Goal: Find specific page/section: Find specific page/section

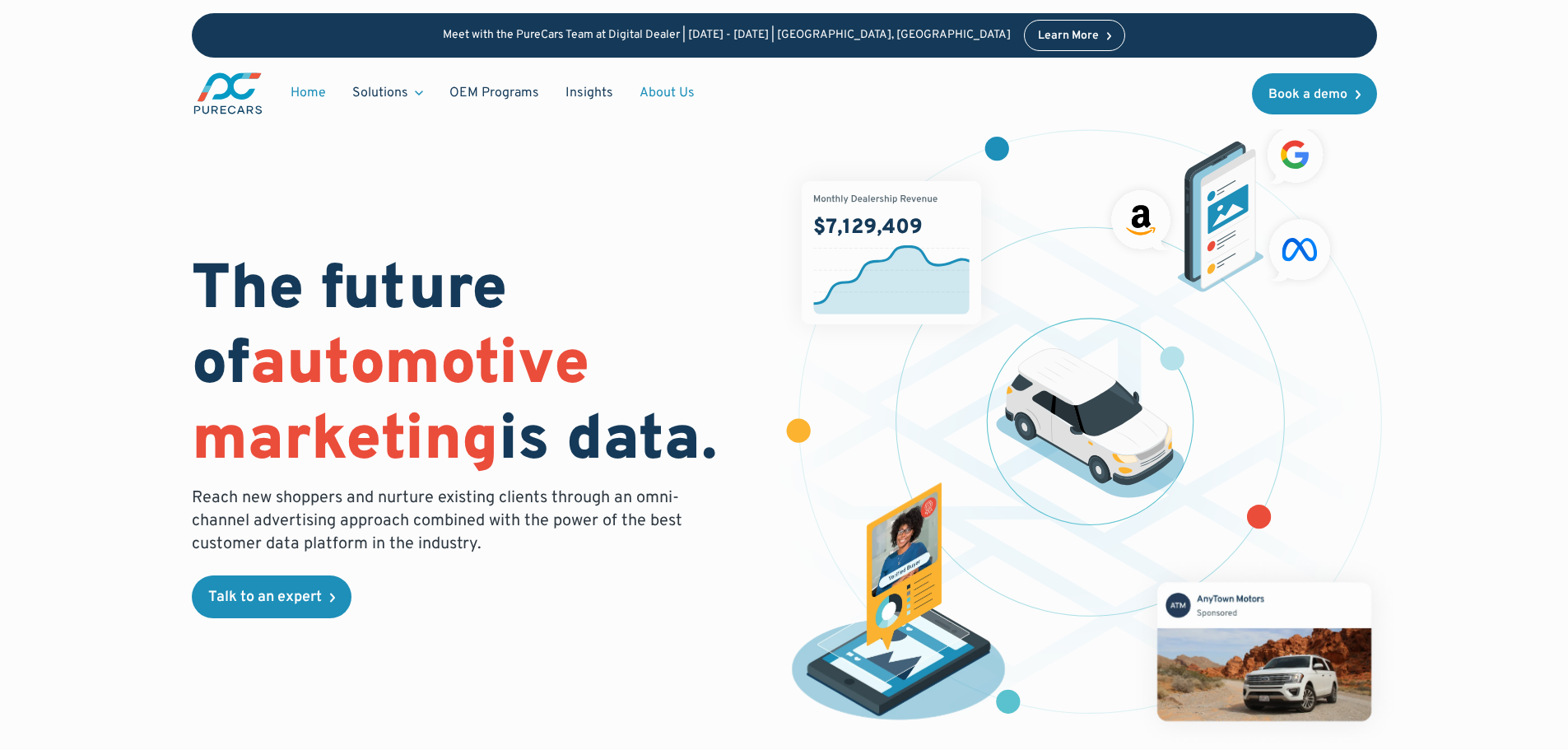
click at [674, 87] on link "About Us" at bounding box center [667, 93] width 81 height 31
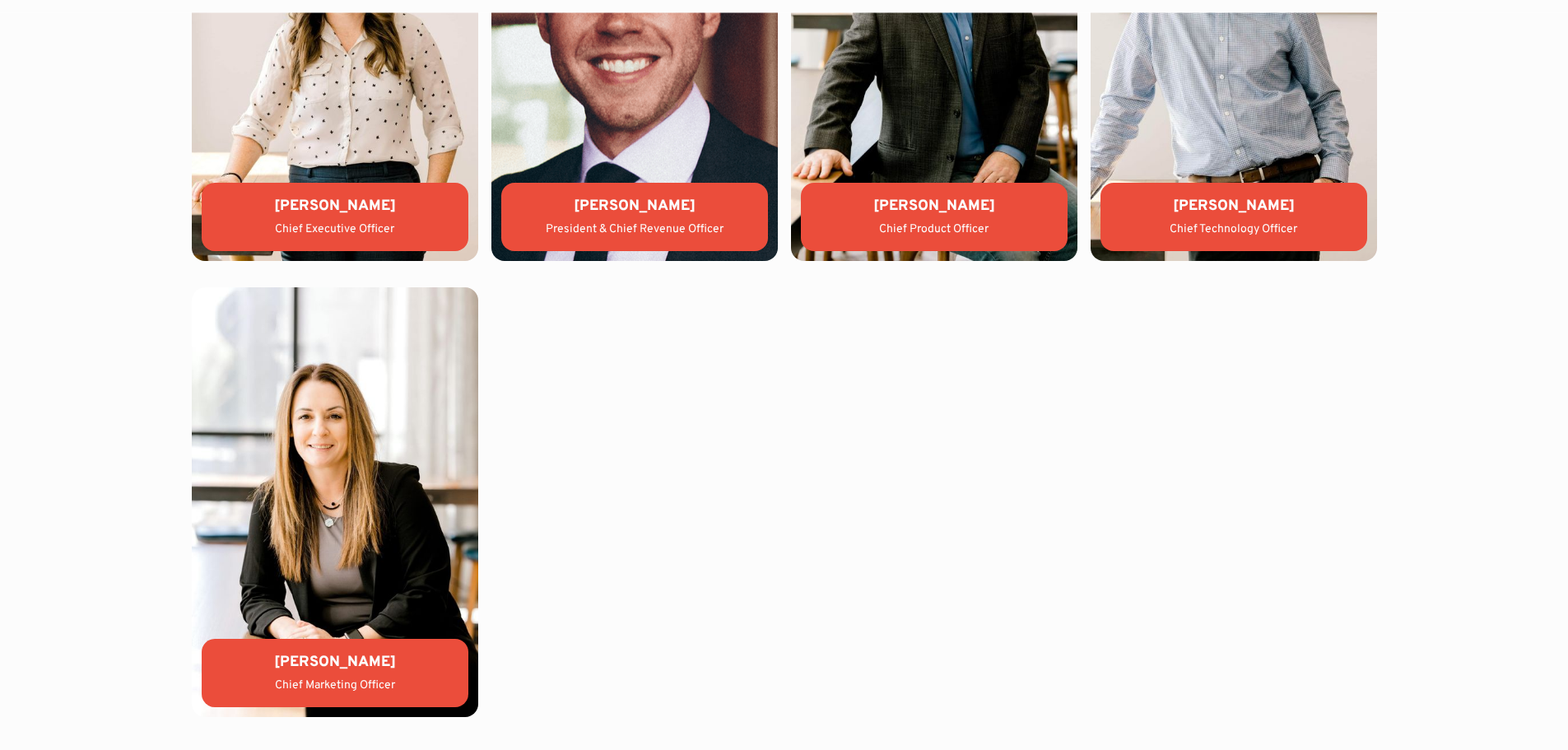
scroll to position [4862, 0]
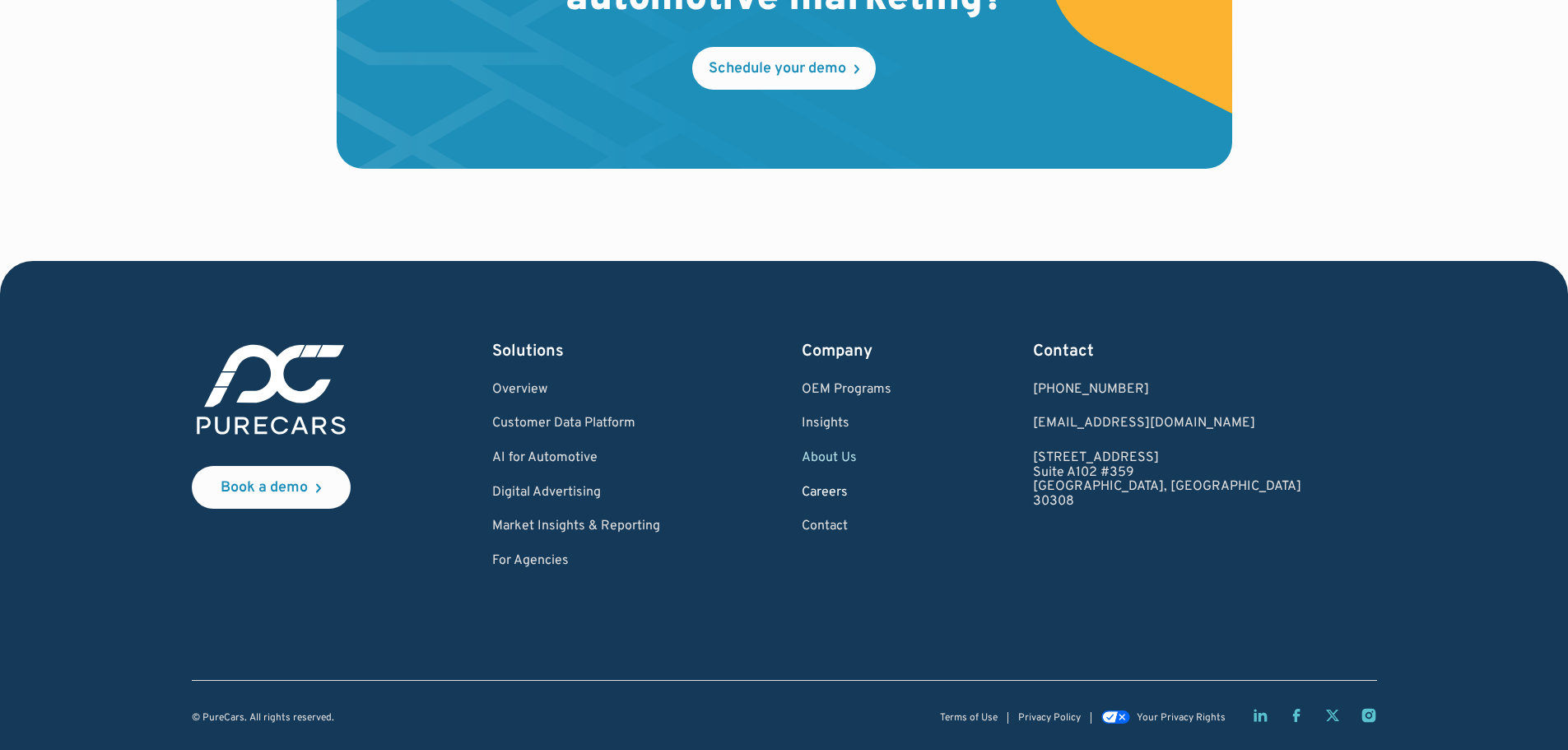
click at [891, 485] on link "Careers" at bounding box center [846, 492] width 90 height 15
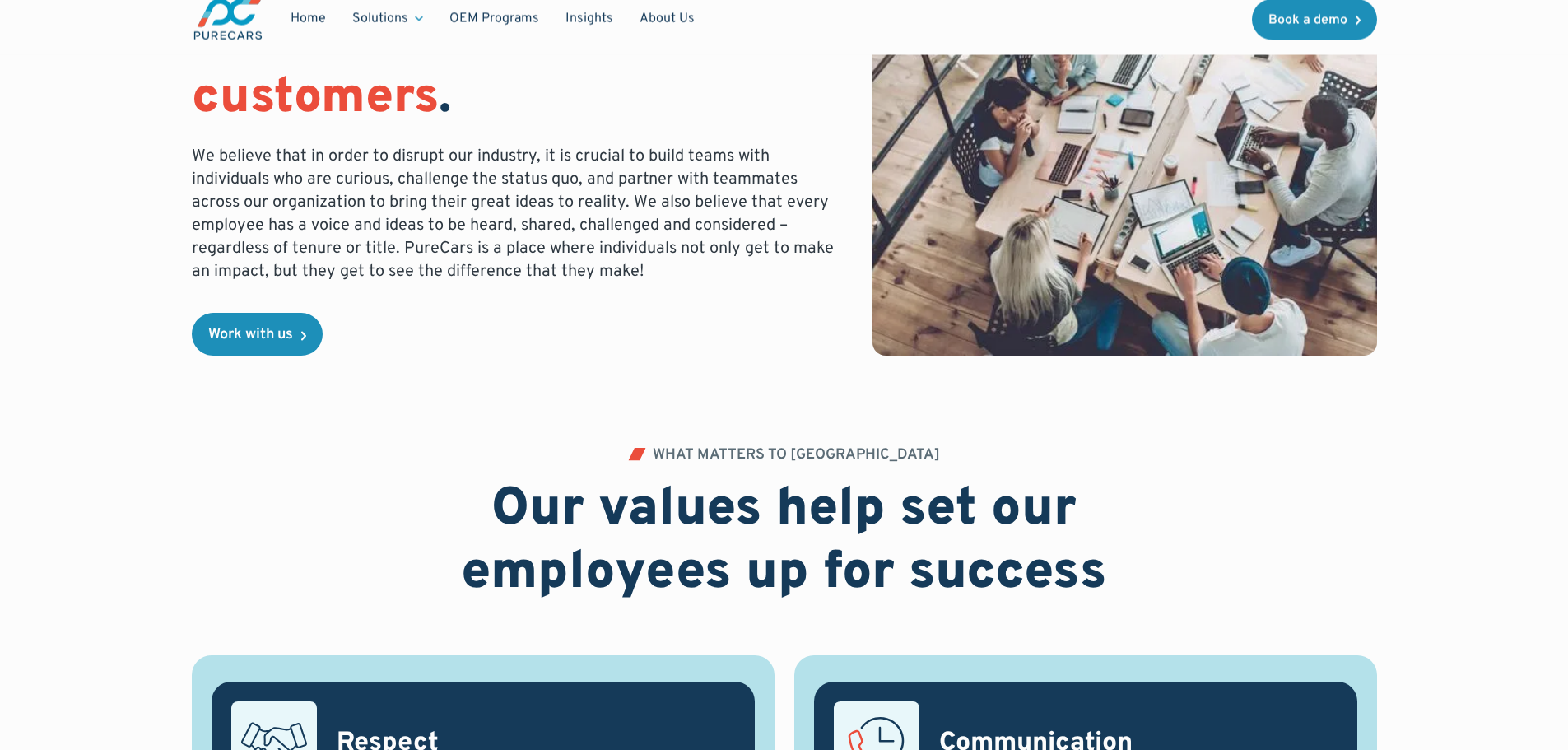
scroll to position [333, 0]
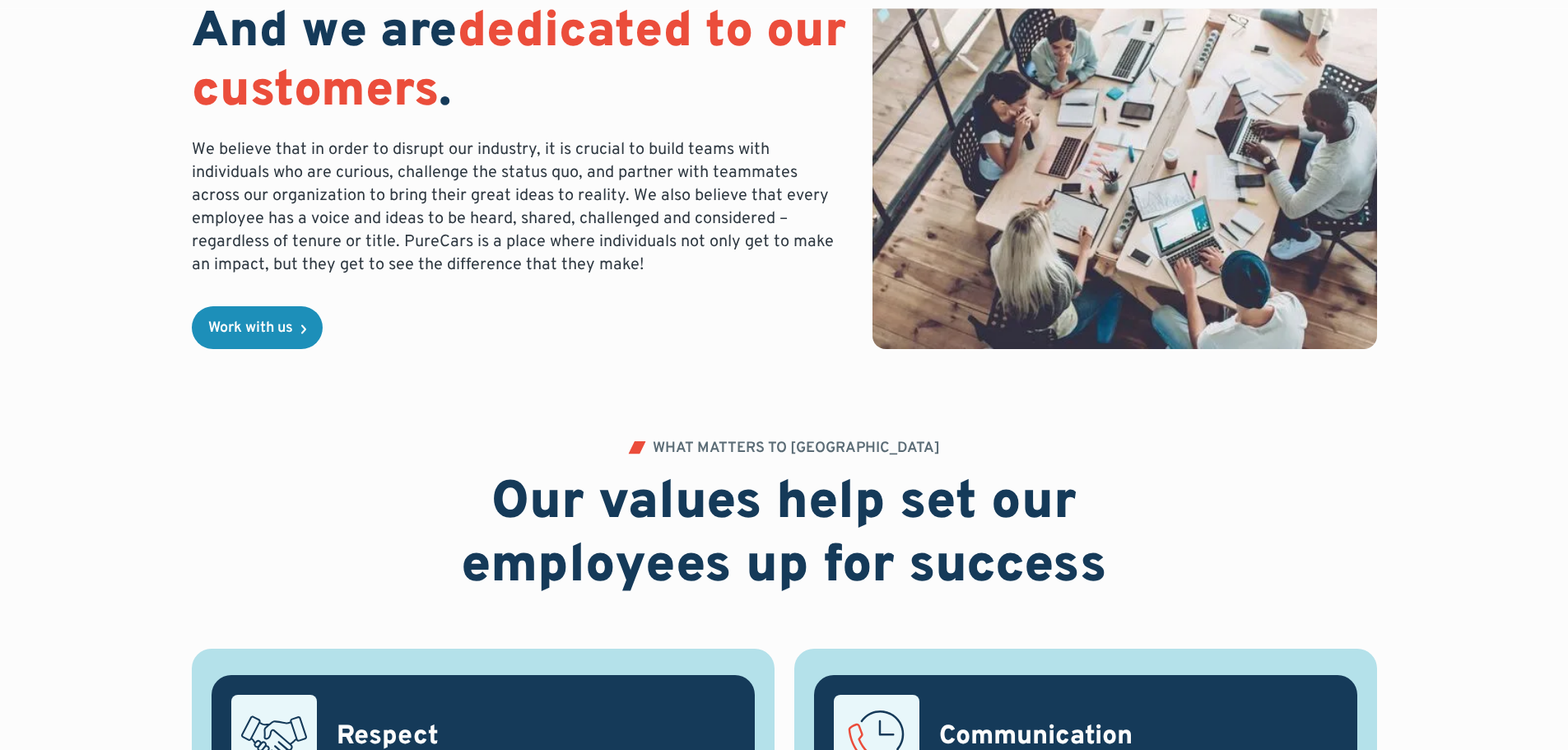
click at [269, 353] on div "We are innovative. We are driven. We are diverse. We are highly collaborative. …" at bounding box center [784, 54] width 1412 height 774
click at [275, 336] on div "Work with us" at bounding box center [250, 328] width 85 height 15
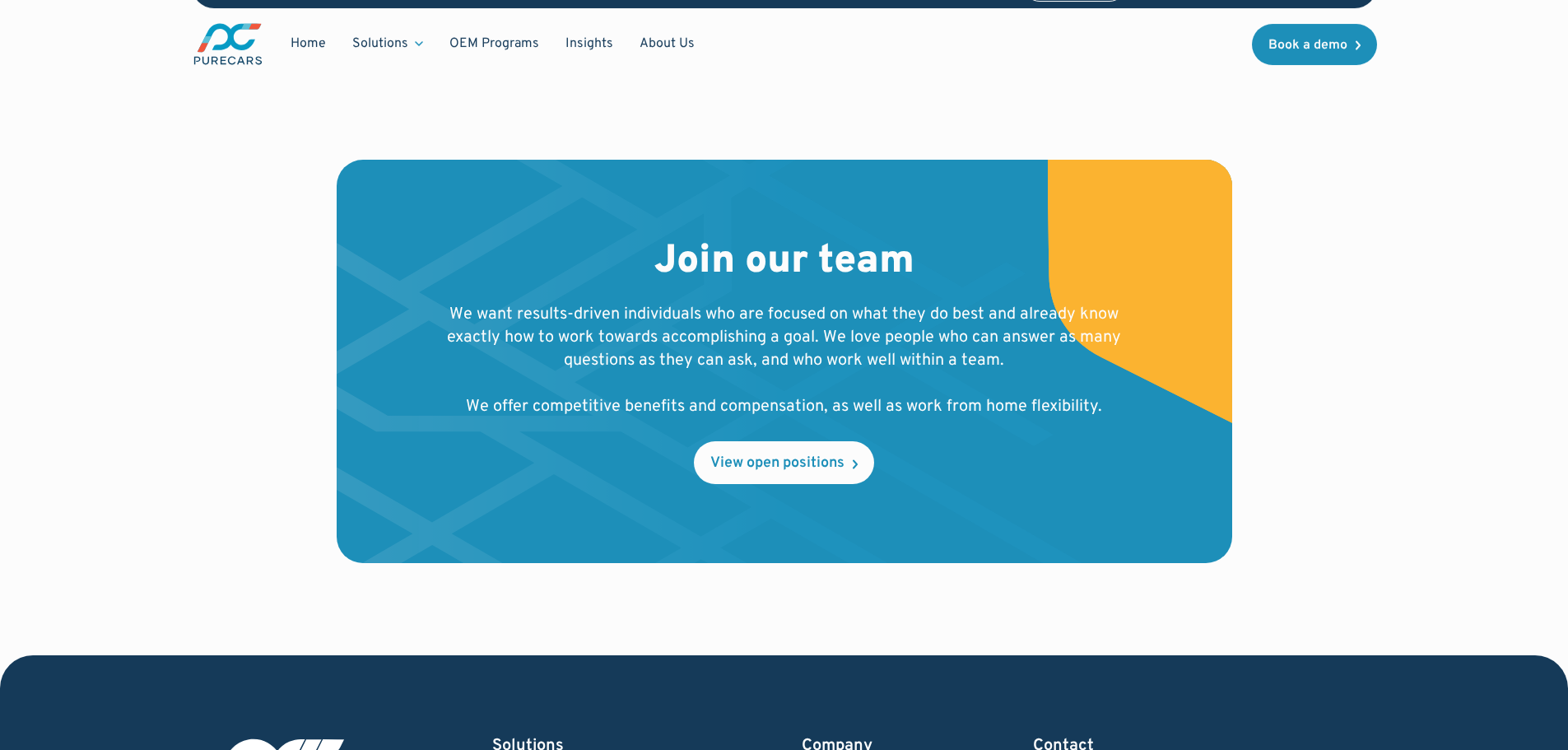
scroll to position [1931, 0]
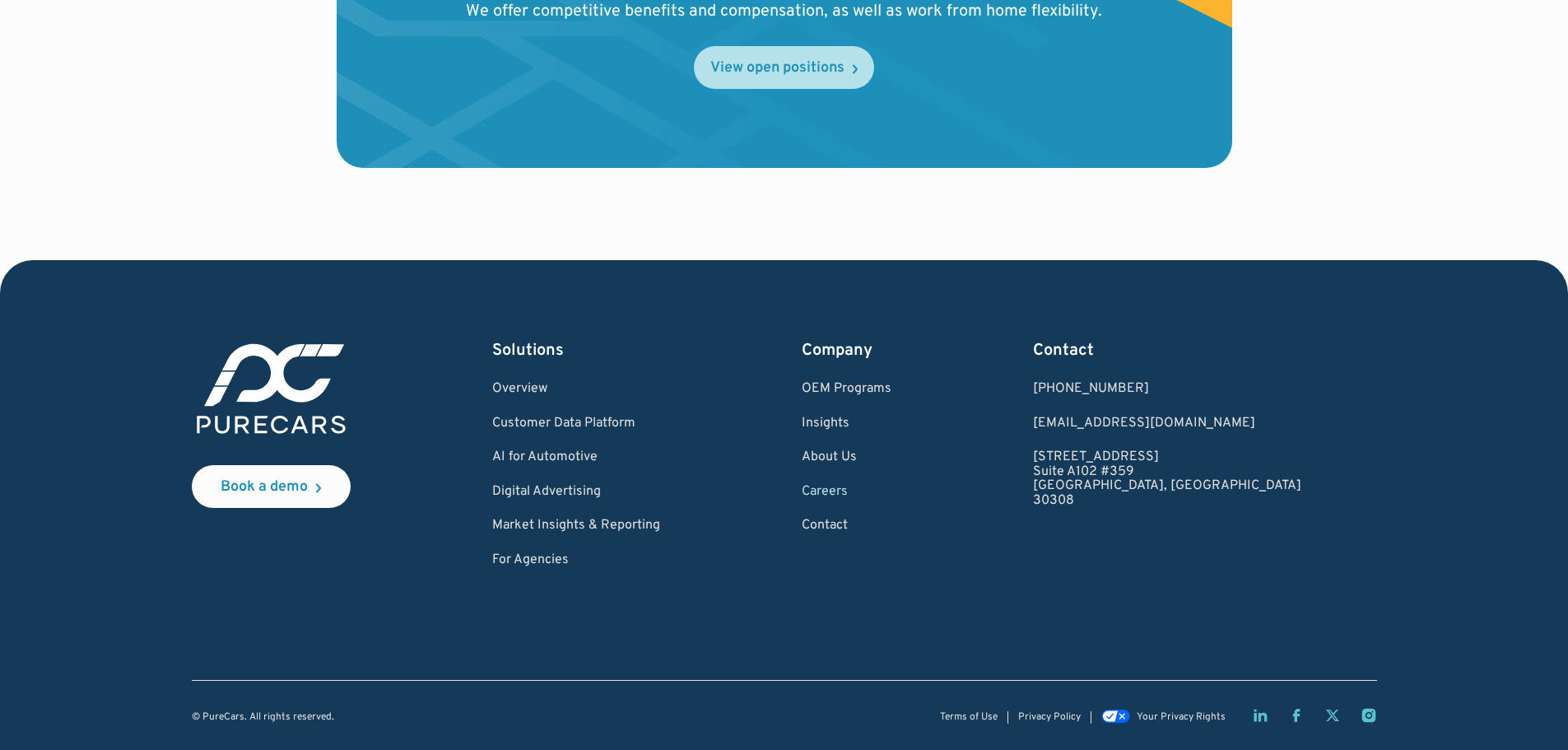
click at [828, 61] on div "View open positions" at bounding box center [777, 68] width 134 height 15
